Goal: Task Accomplishment & Management: Manage account settings

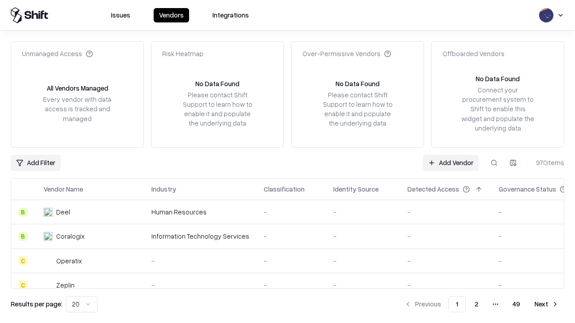
click at [451, 163] on link "Add Vendor" at bounding box center [451, 163] width 56 height 16
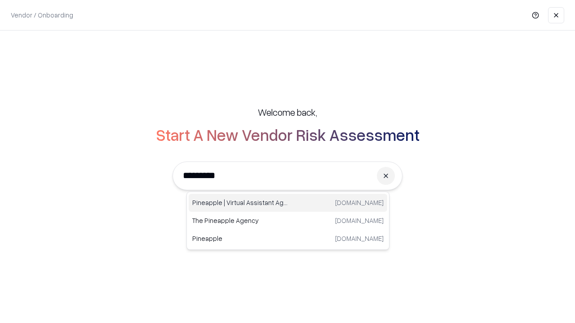
click at [288, 203] on div "Pineapple | Virtual Assistant Agency [DOMAIN_NAME]" at bounding box center [288, 203] width 199 height 18
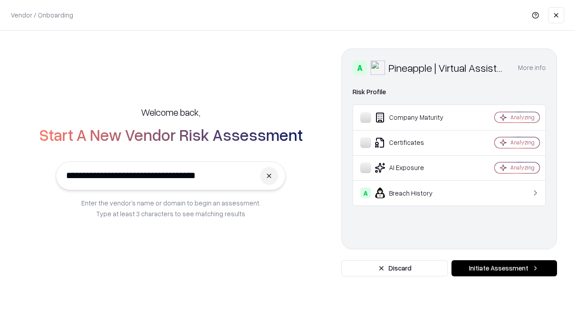
type input "**********"
click at [504, 269] on button "Initiate Assessment" at bounding box center [504, 269] width 106 height 16
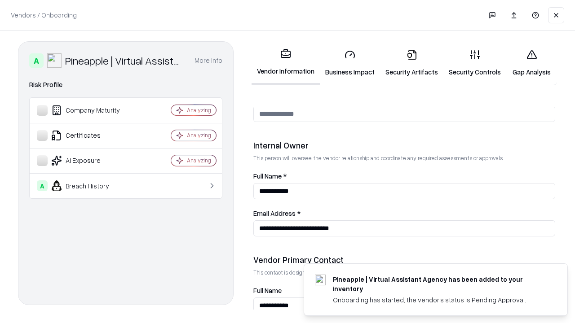
scroll to position [465, 0]
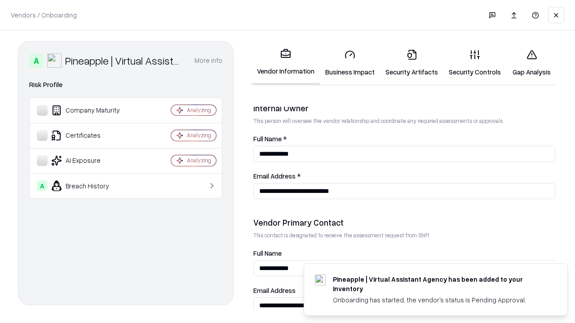
click at [350, 63] on link "Business Impact" at bounding box center [350, 63] width 60 height 42
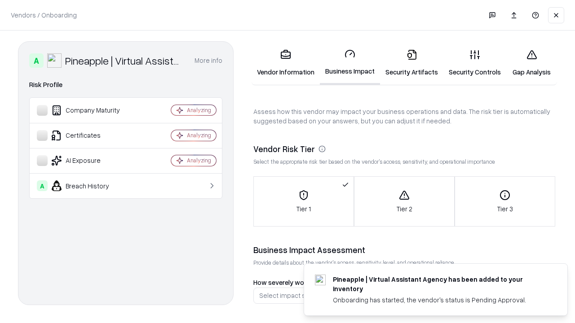
click at [411, 63] on link "Security Artifacts" at bounding box center [411, 63] width 63 height 42
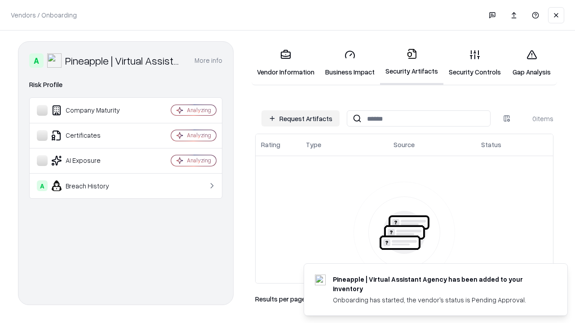
click at [301, 119] on button "Request Artifacts" at bounding box center [300, 119] width 78 height 16
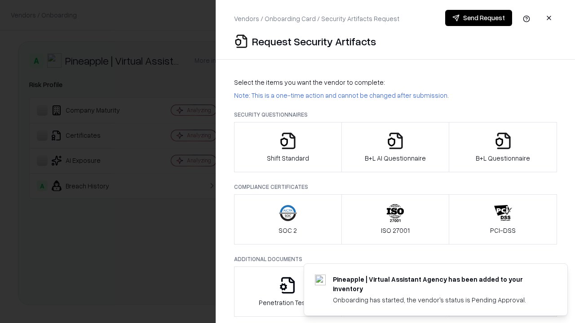
click at [287, 147] on icon "button" at bounding box center [288, 141] width 18 height 18
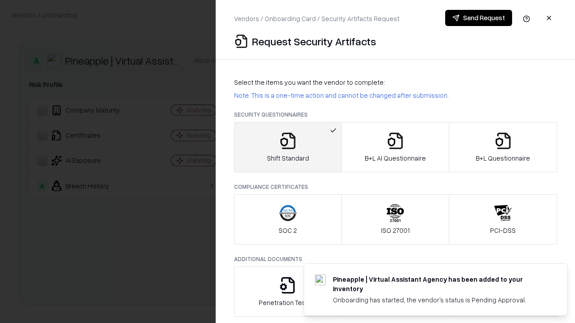
click at [478, 18] on button "Send Request" at bounding box center [478, 18] width 67 height 16
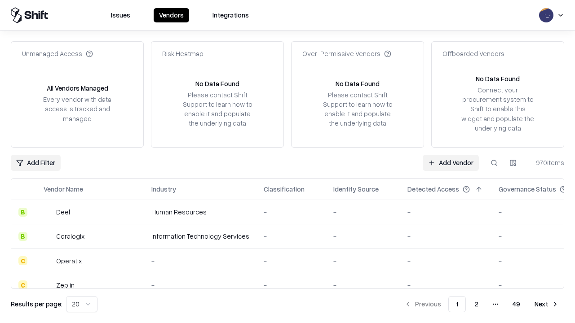
click at [494, 163] on button at bounding box center [494, 163] width 16 height 16
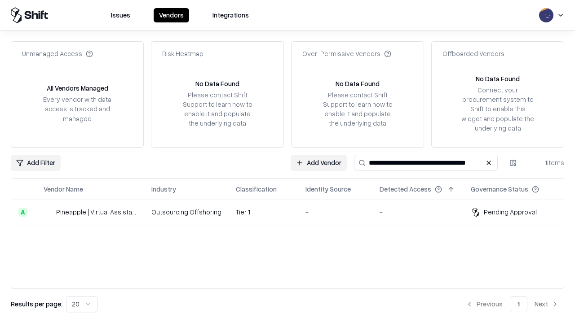
type input "**********"
click at [293, 212] on td "Tier 1" at bounding box center [264, 212] width 70 height 24
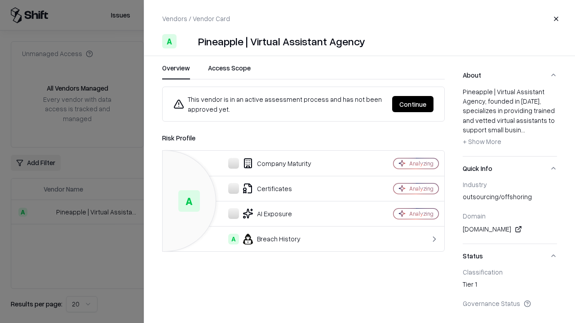
click at [413, 104] on button "Continue" at bounding box center [412, 104] width 41 height 16
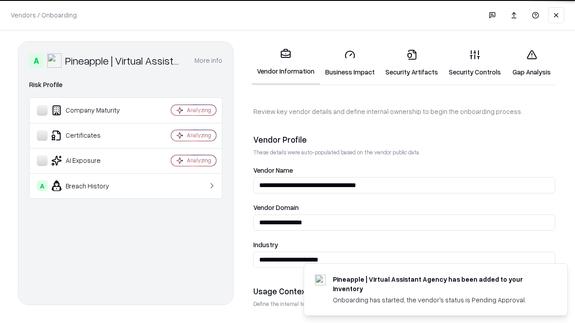
click at [411, 63] on link "Security Artifacts" at bounding box center [411, 63] width 63 height 42
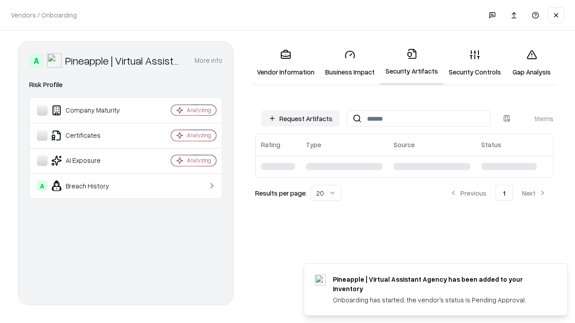
click at [531, 63] on link "Gap Analysis" at bounding box center [531, 63] width 51 height 42
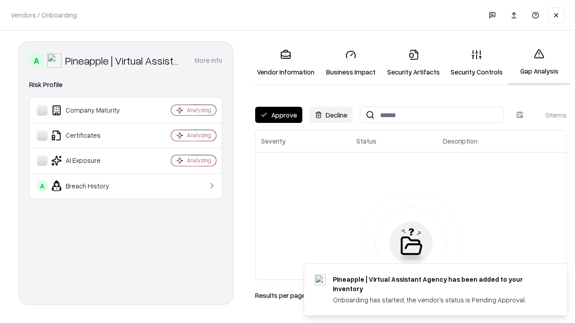
click at [279, 115] on button "Approve" at bounding box center [278, 115] width 47 height 16
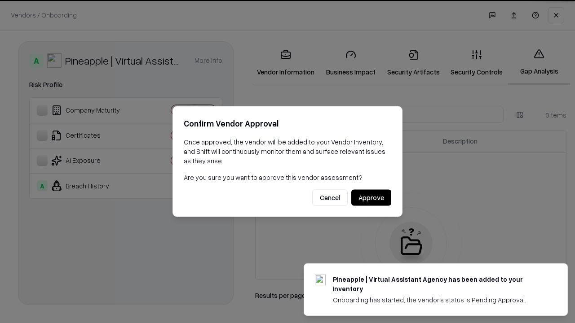
click at [371, 198] on button "Approve" at bounding box center [371, 198] width 40 height 16
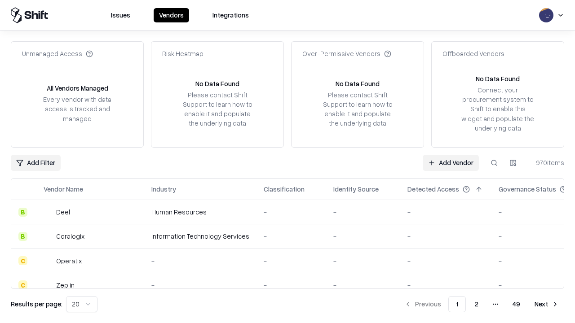
type input "**********"
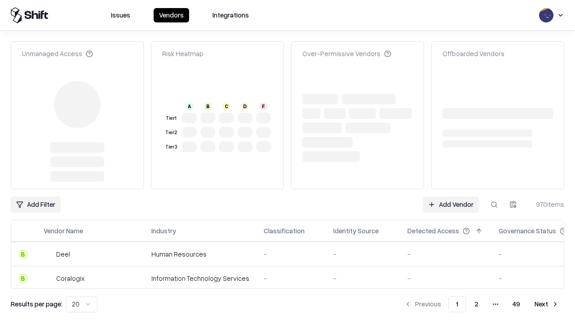
click at [451, 197] on link "Add Vendor" at bounding box center [451, 205] width 56 height 16
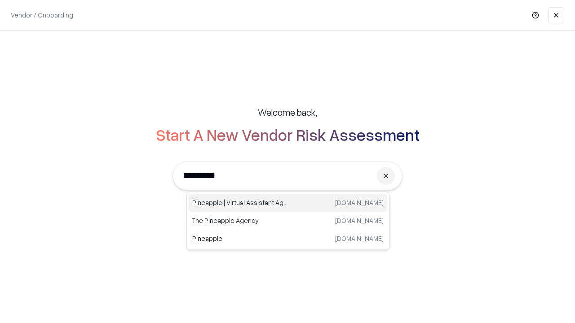
click at [288, 203] on div "Pineapple | Virtual Assistant Agency [DOMAIN_NAME]" at bounding box center [288, 203] width 199 height 18
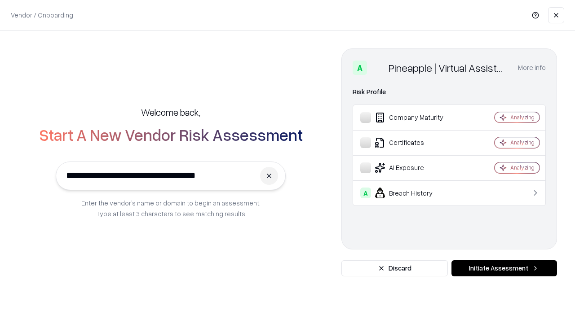
type input "**********"
click at [504, 269] on button "Initiate Assessment" at bounding box center [504, 269] width 106 height 16
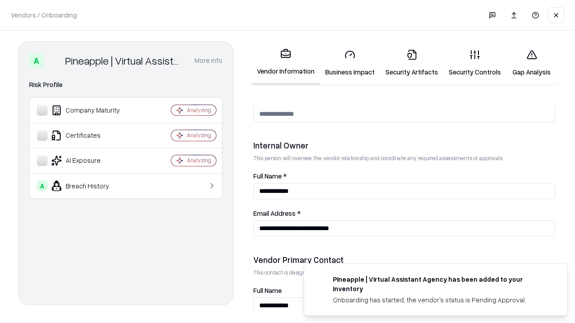
scroll to position [465, 0]
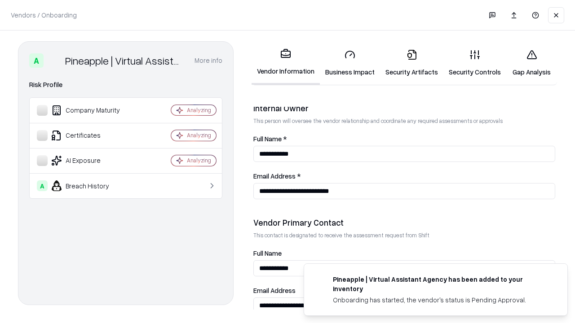
click at [531, 63] on link "Gap Analysis" at bounding box center [531, 63] width 51 height 42
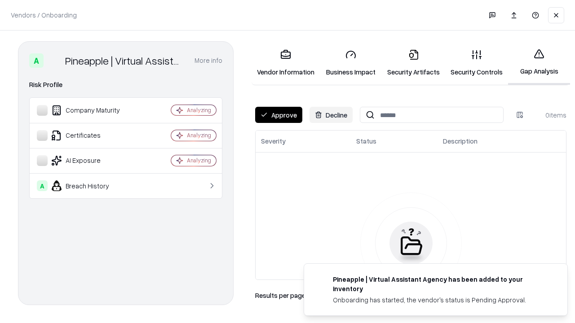
click at [279, 115] on button "Approve" at bounding box center [278, 115] width 47 height 16
